Goal: Task Accomplishment & Management: Manage account settings

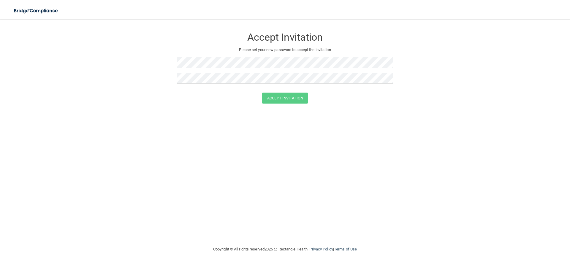
click at [131, 70] on form "Accept Invitation Please set your new password to accept the invitation Accept …" at bounding box center [285, 68] width 546 height 86
click at [192, 118] on form "Accept Invitation Please set your new password to accept the invitation Passwor…" at bounding box center [285, 72] width 546 height 94
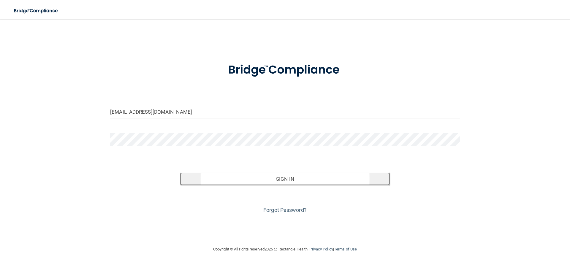
click at [287, 181] on button "Sign In" at bounding box center [285, 179] width 210 height 13
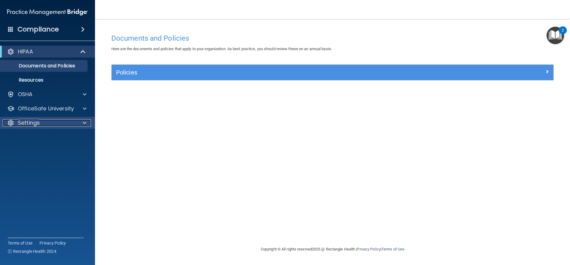
click at [31, 123] on p "Settings" at bounding box center [29, 122] width 22 height 7
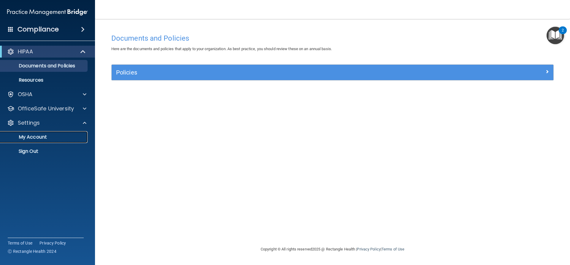
click at [30, 138] on p "My Account" at bounding box center [44, 137] width 81 height 6
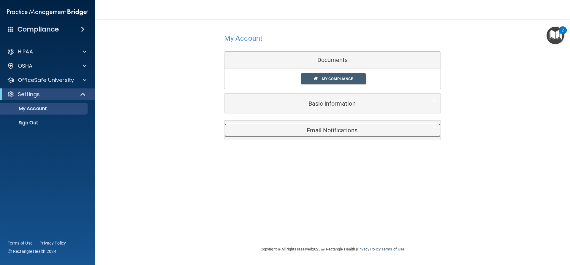
click at [333, 132] on h5 "Email Notifications" at bounding box center [323, 130] width 189 height 7
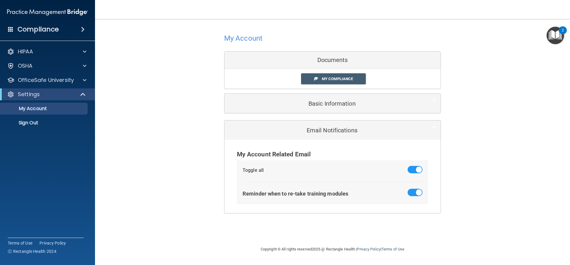
click at [331, 59] on div "Documents" at bounding box center [333, 60] width 216 height 17
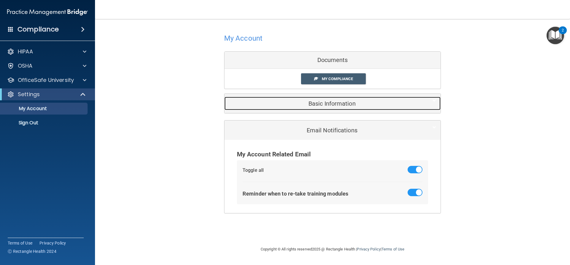
click at [324, 105] on h5 "Basic Information" at bounding box center [323, 103] width 189 height 7
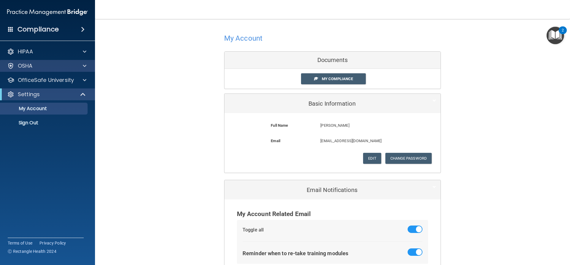
click at [36, 62] on div "OSHA" at bounding box center [47, 66] width 95 height 12
click at [85, 66] on span at bounding box center [85, 65] width 4 height 7
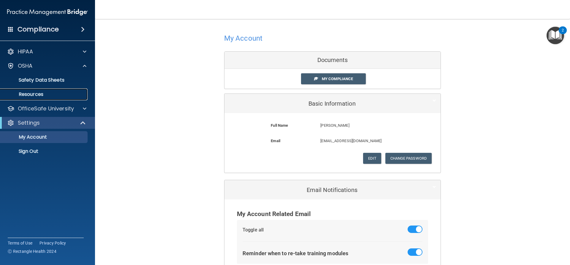
click at [47, 94] on p "Resources" at bounding box center [44, 94] width 81 height 6
